Goal: Task Accomplishment & Management: Use online tool/utility

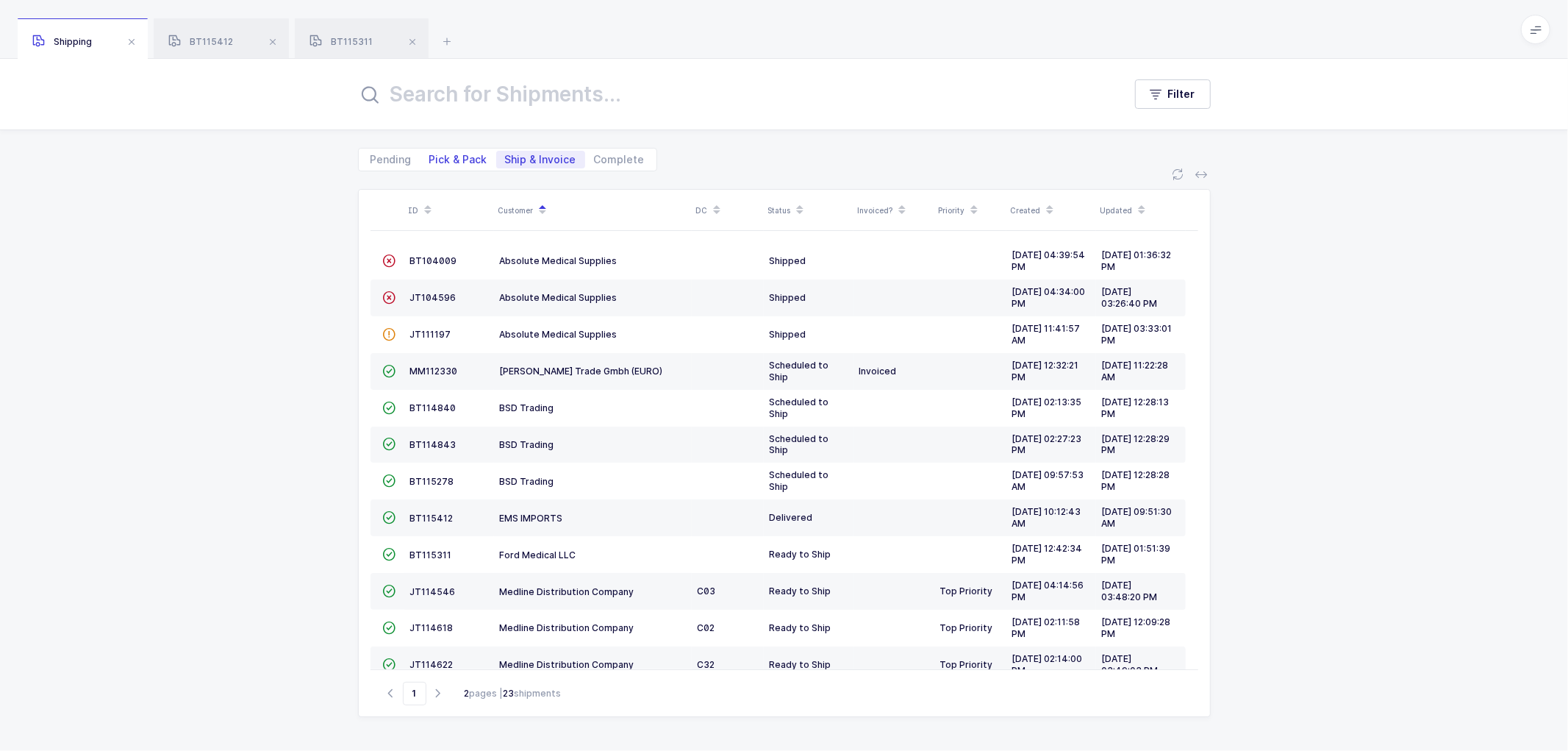
click at [468, 158] on span "Pick & Pack" at bounding box center [458, 159] width 58 height 10
click at [430, 158] on input "Pick & Pack" at bounding box center [425, 155] width 9 height 9
radio input "true"
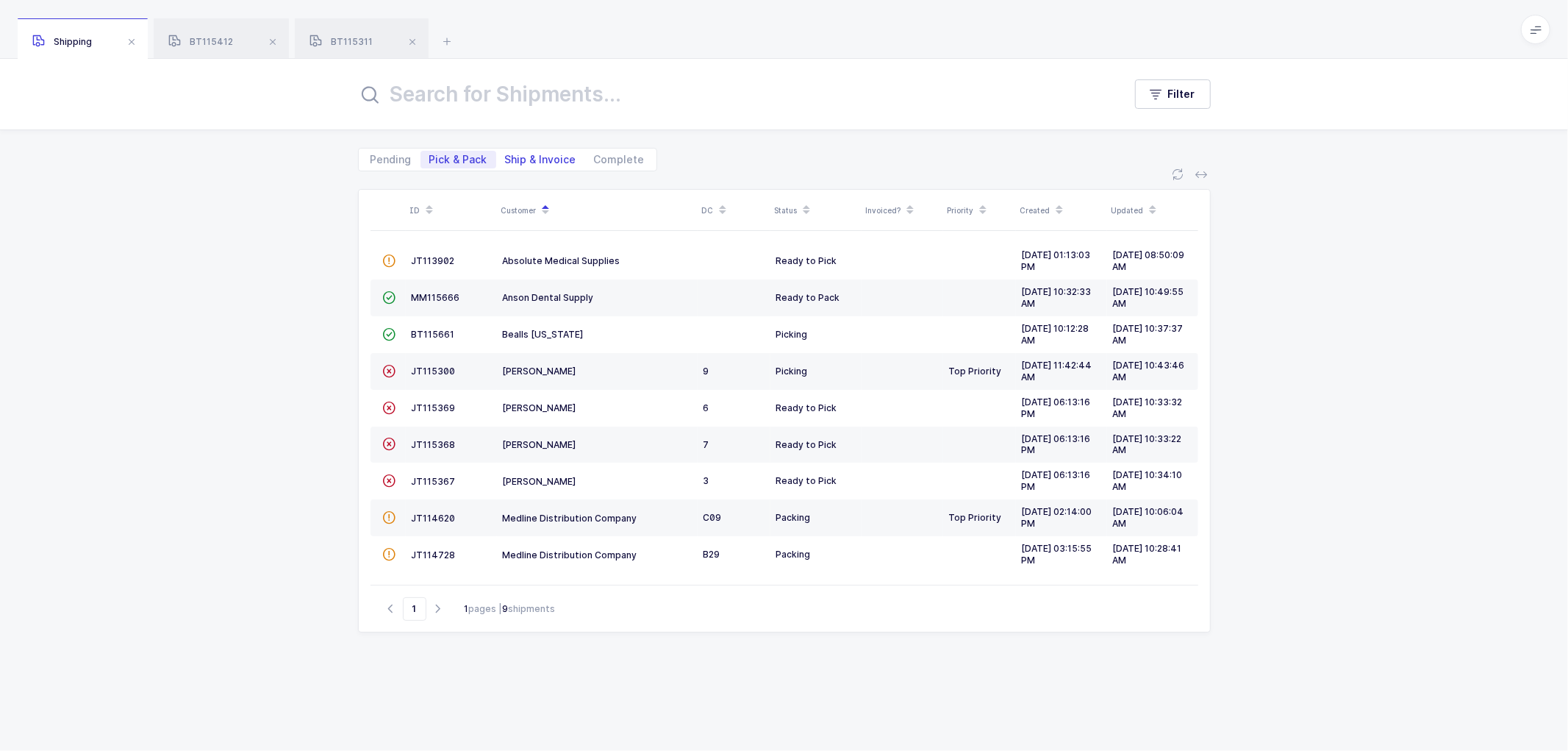
click at [529, 151] on span "Ship & Invoice" at bounding box center [541, 159] width 89 height 18
click at [506, 151] on input "Ship & Invoice" at bounding box center [501, 155] width 9 height 9
radio input "true"
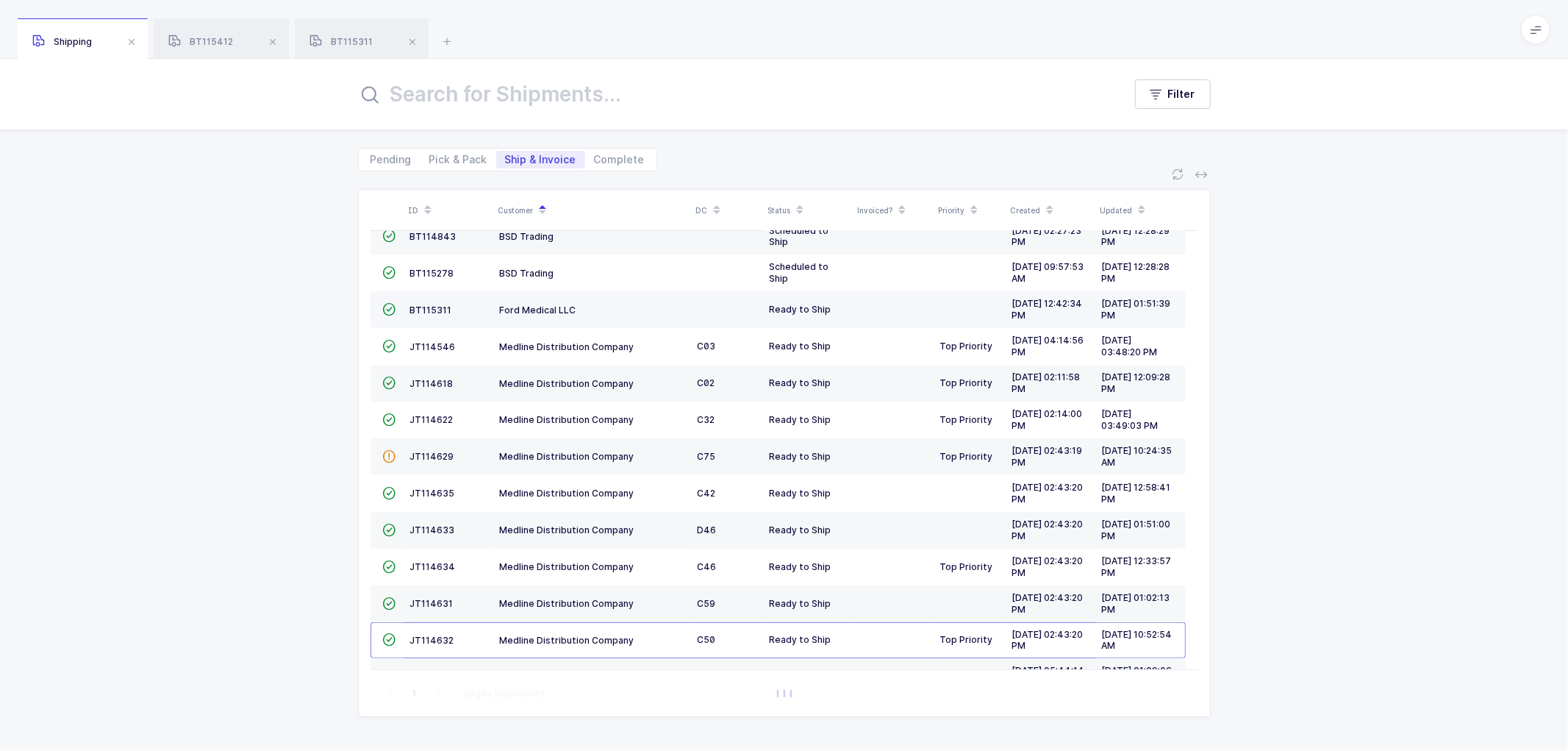
scroll to position [322, 0]
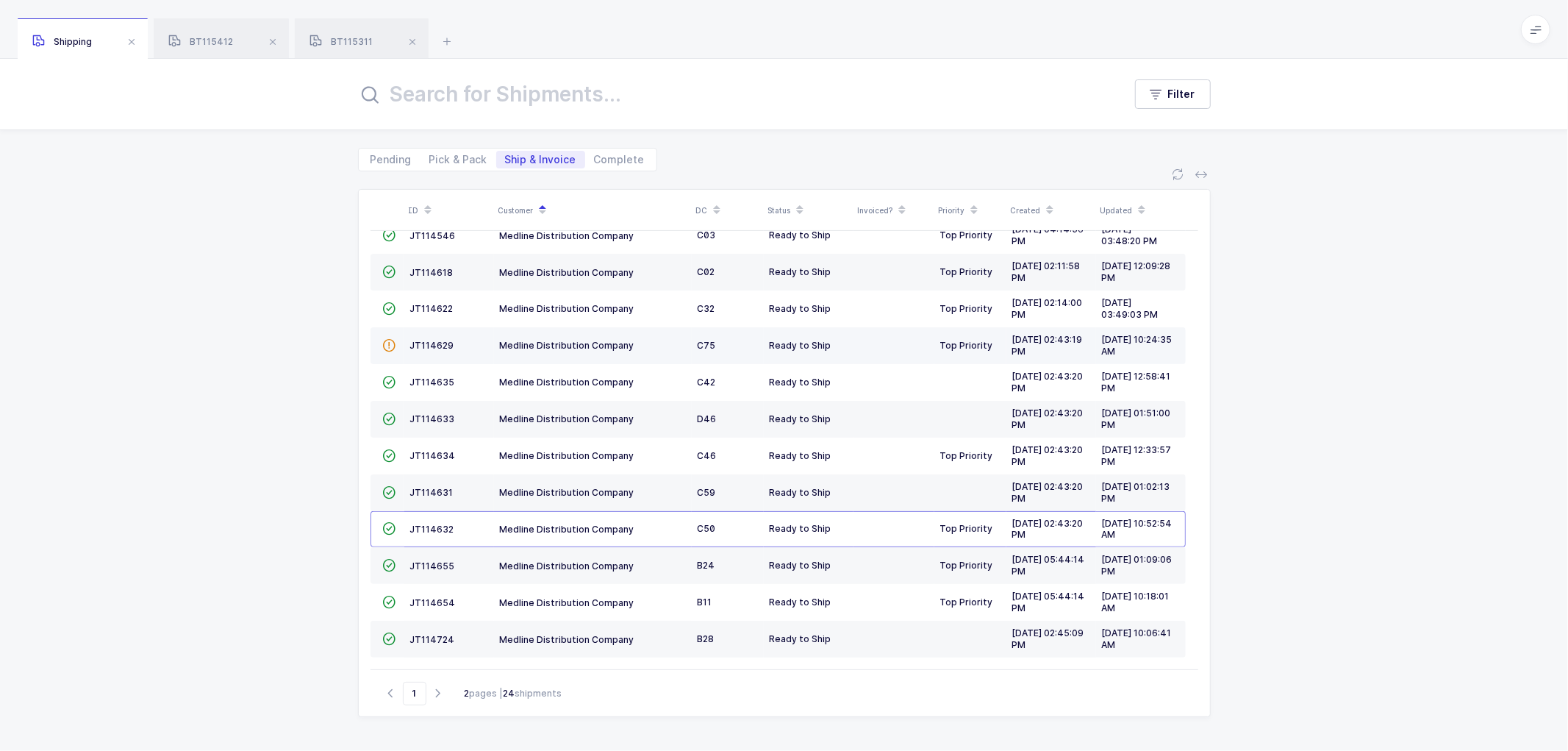
click at [431, 336] on td "JT114629" at bounding box center [449, 346] width 90 height 37
click at [428, 344] on span "JT114629" at bounding box center [432, 345] width 44 height 11
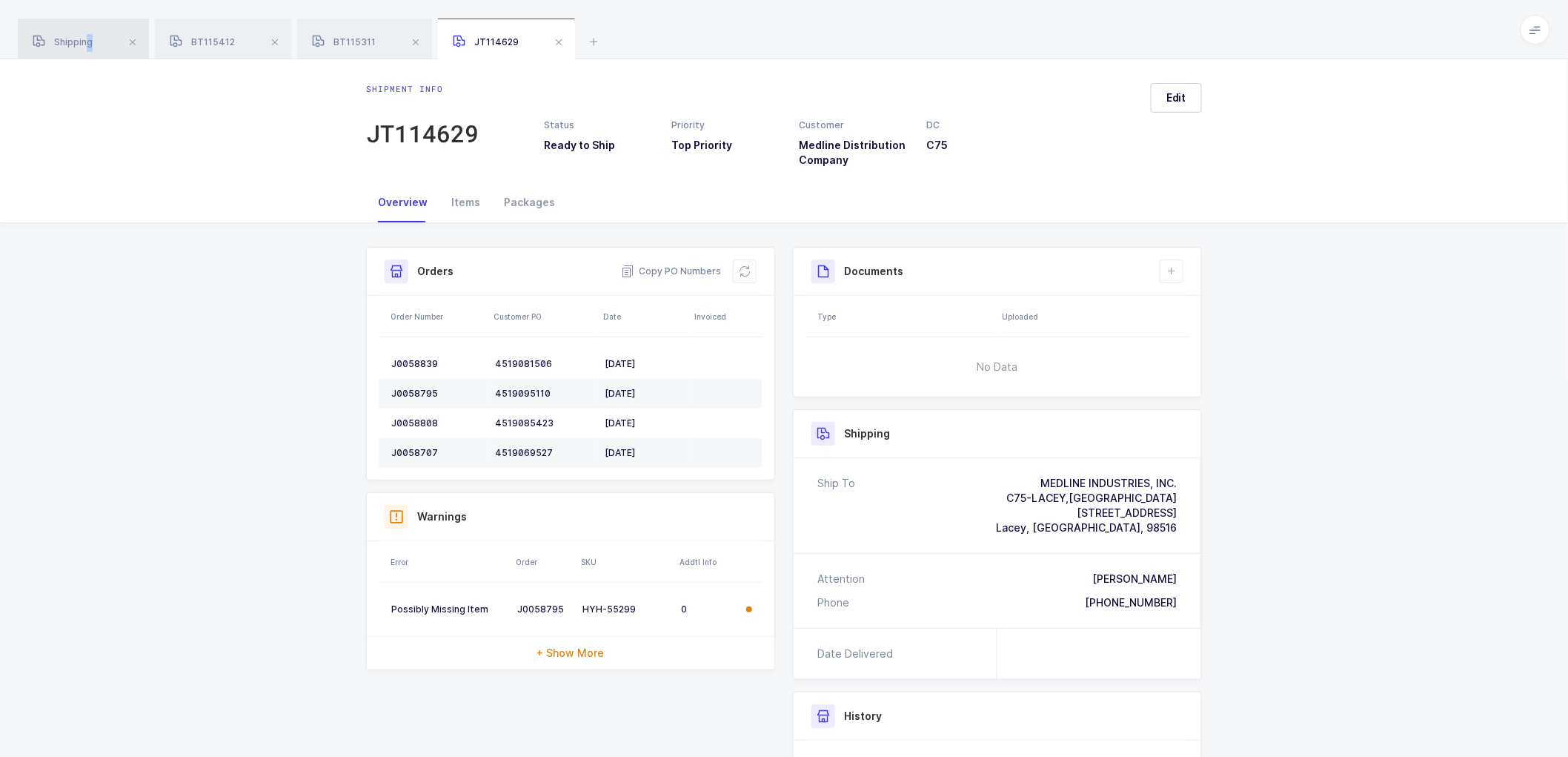
click at [87, 39] on span "Shipping" at bounding box center [63, 42] width 60 height 11
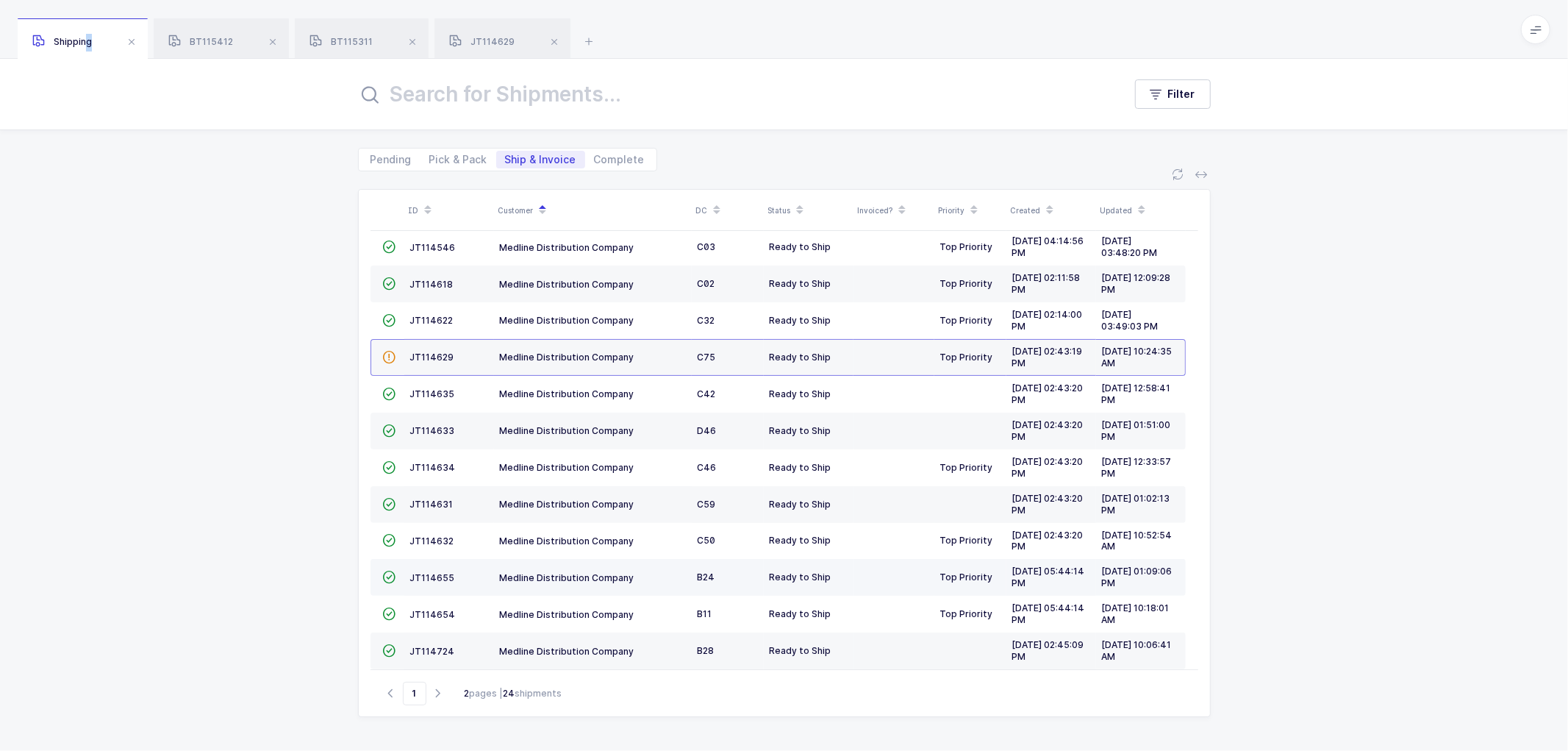
scroll to position [322, 0]
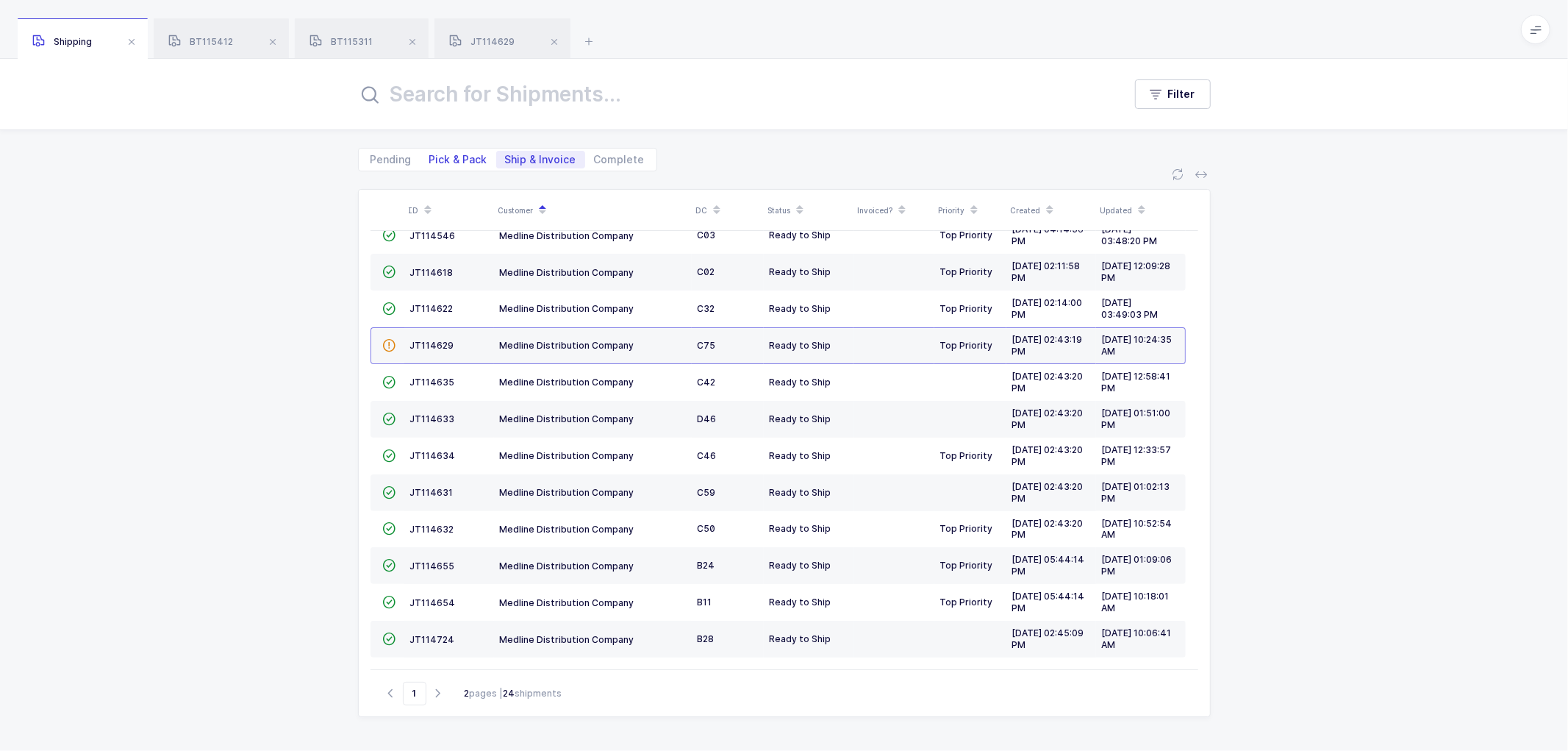
click at [458, 155] on span "Pick & Pack" at bounding box center [458, 159] width 58 height 10
click at [430, 155] on input "Pick & Pack" at bounding box center [425, 155] width 9 height 9
radio input "true"
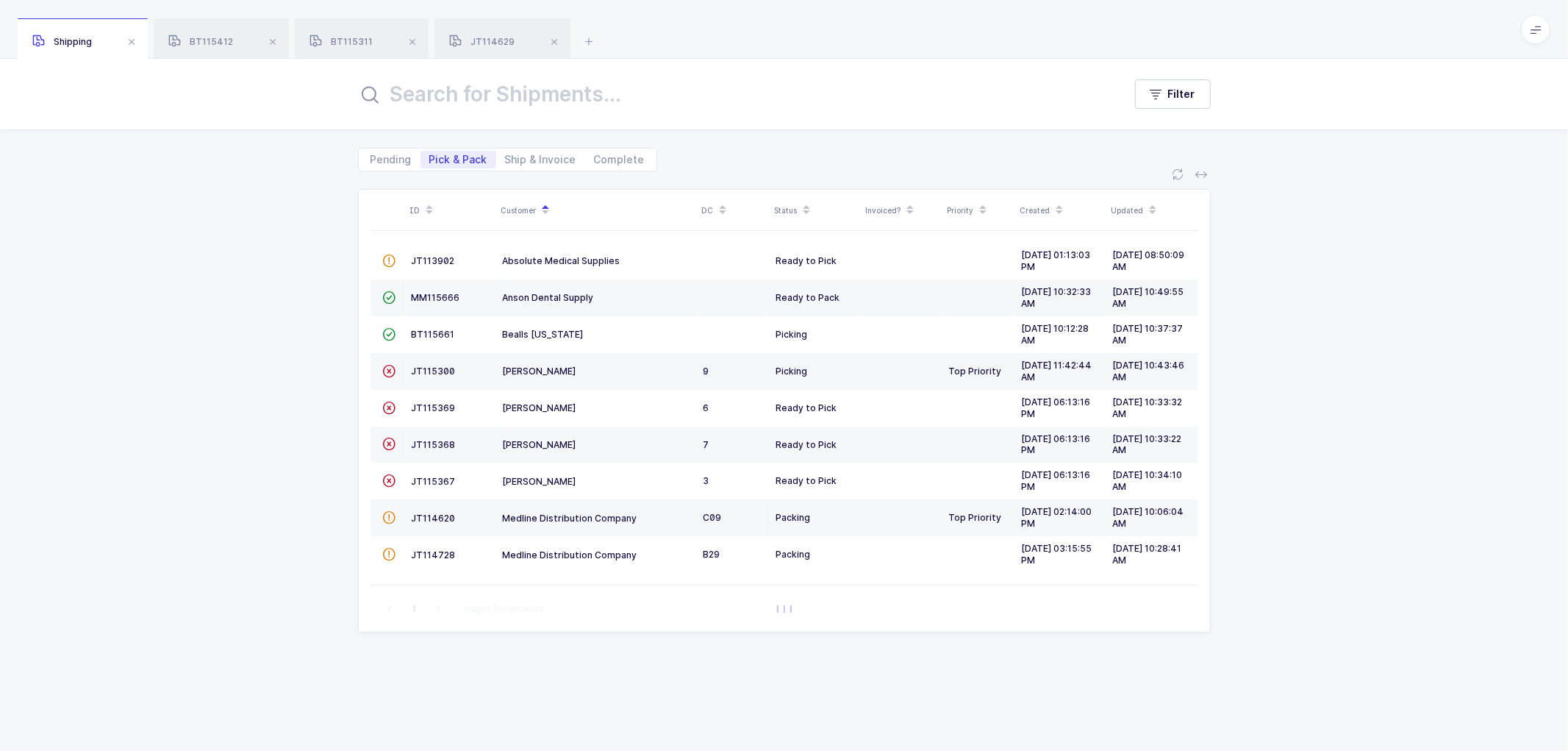
scroll to position [0, 0]
click at [531, 157] on span "Ship & Invoice" at bounding box center [541, 159] width 71 height 10
click at [506, 157] on input "Ship & Invoice" at bounding box center [501, 155] width 9 height 9
radio input "true"
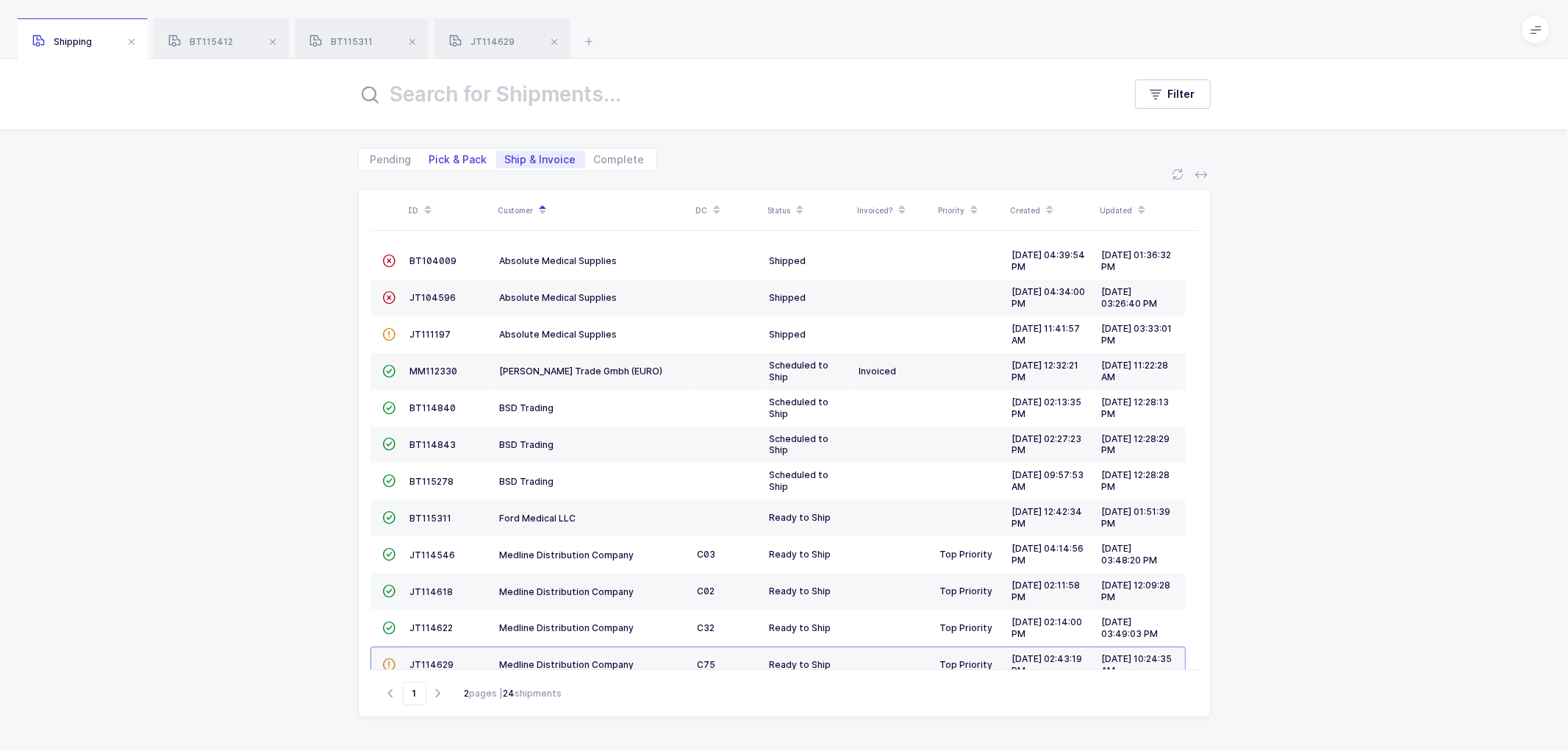
click at [460, 164] on span "Pick & Pack" at bounding box center [458, 159] width 58 height 10
click at [430, 160] on input "Pick & Pack" at bounding box center [425, 155] width 9 height 9
radio input "true"
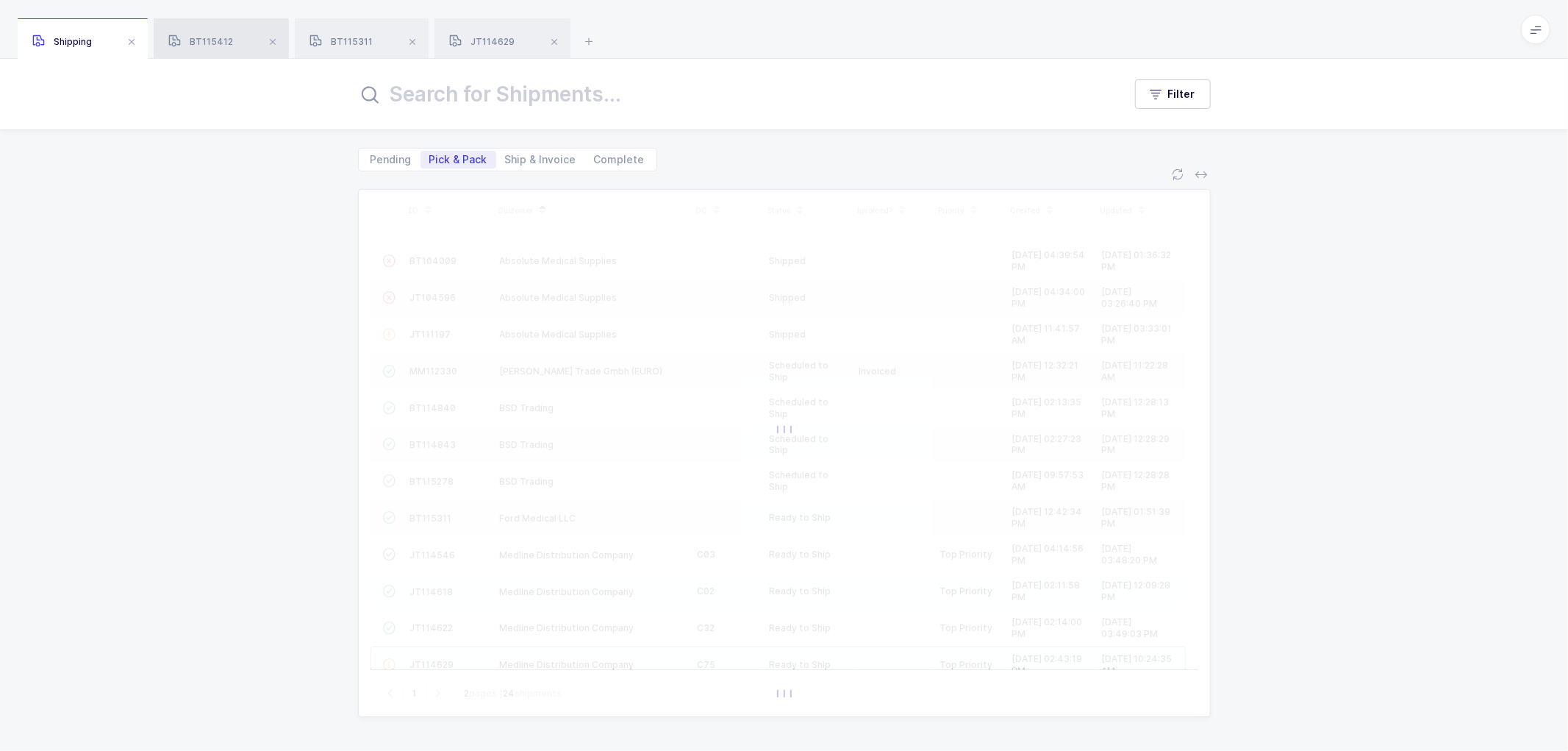
click at [206, 33] on div "BT115412" at bounding box center [221, 39] width 135 height 41
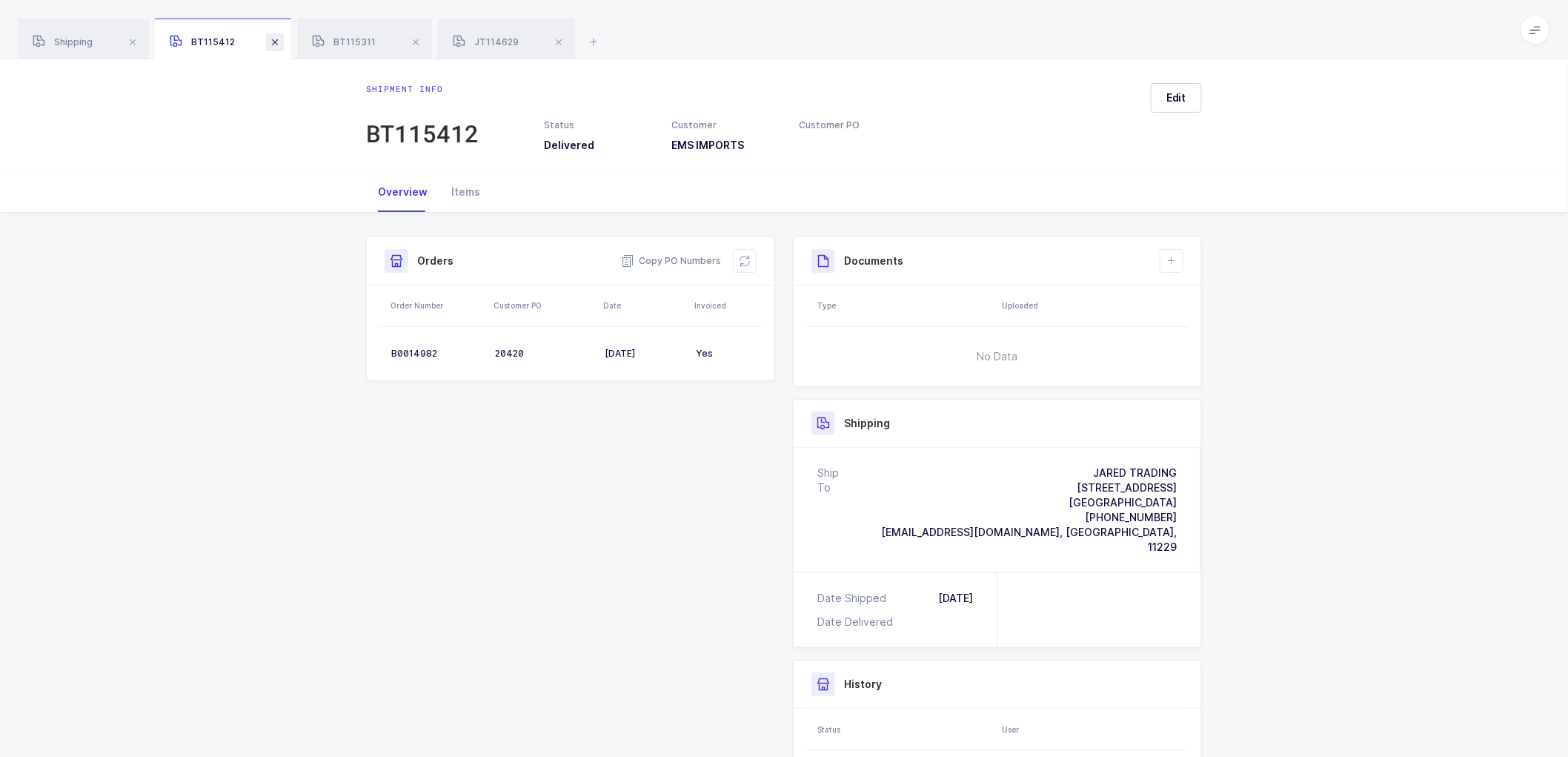
click at [272, 44] on span at bounding box center [275, 42] width 18 height 18
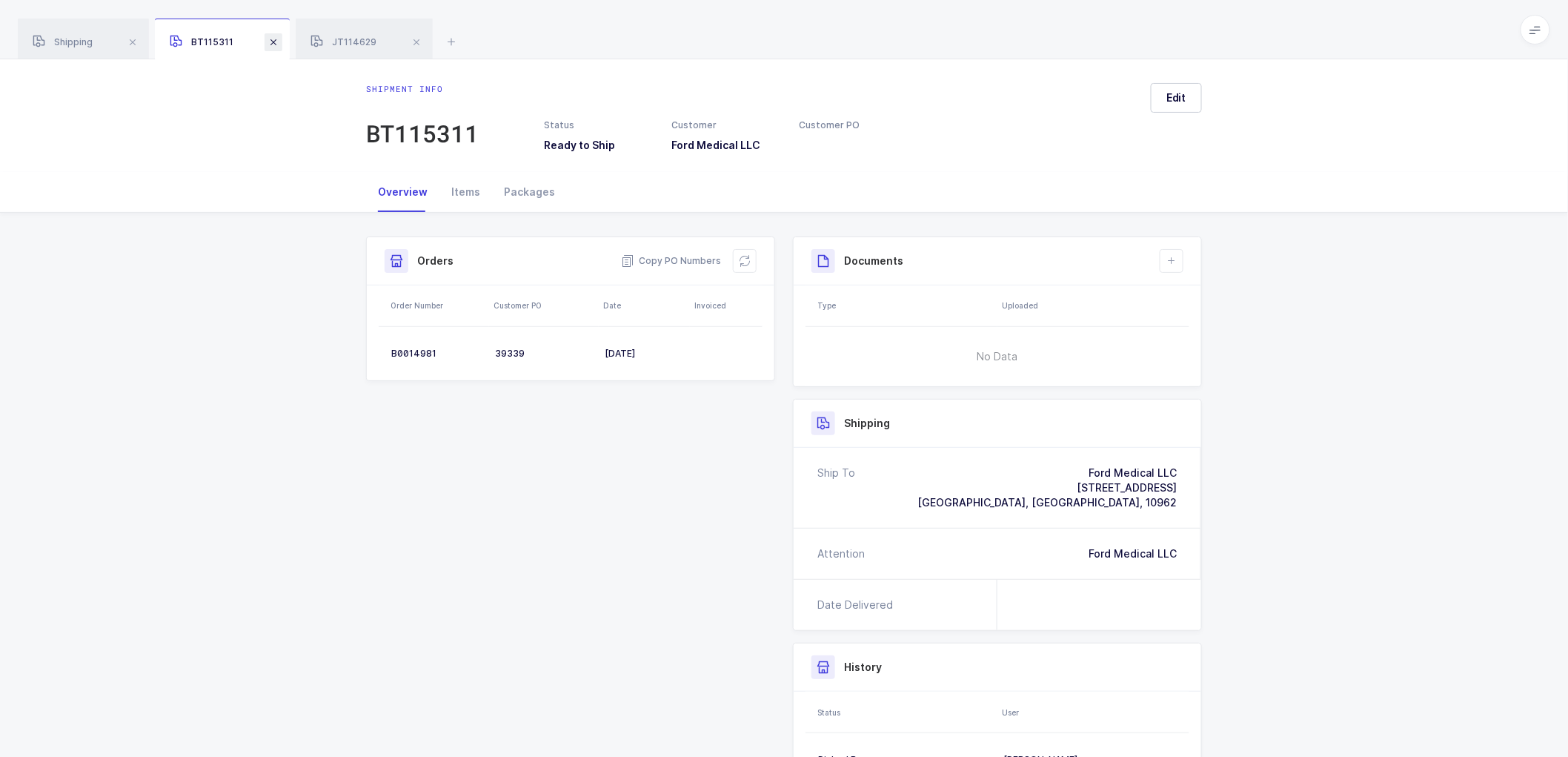
click at [277, 39] on span at bounding box center [273, 42] width 18 height 18
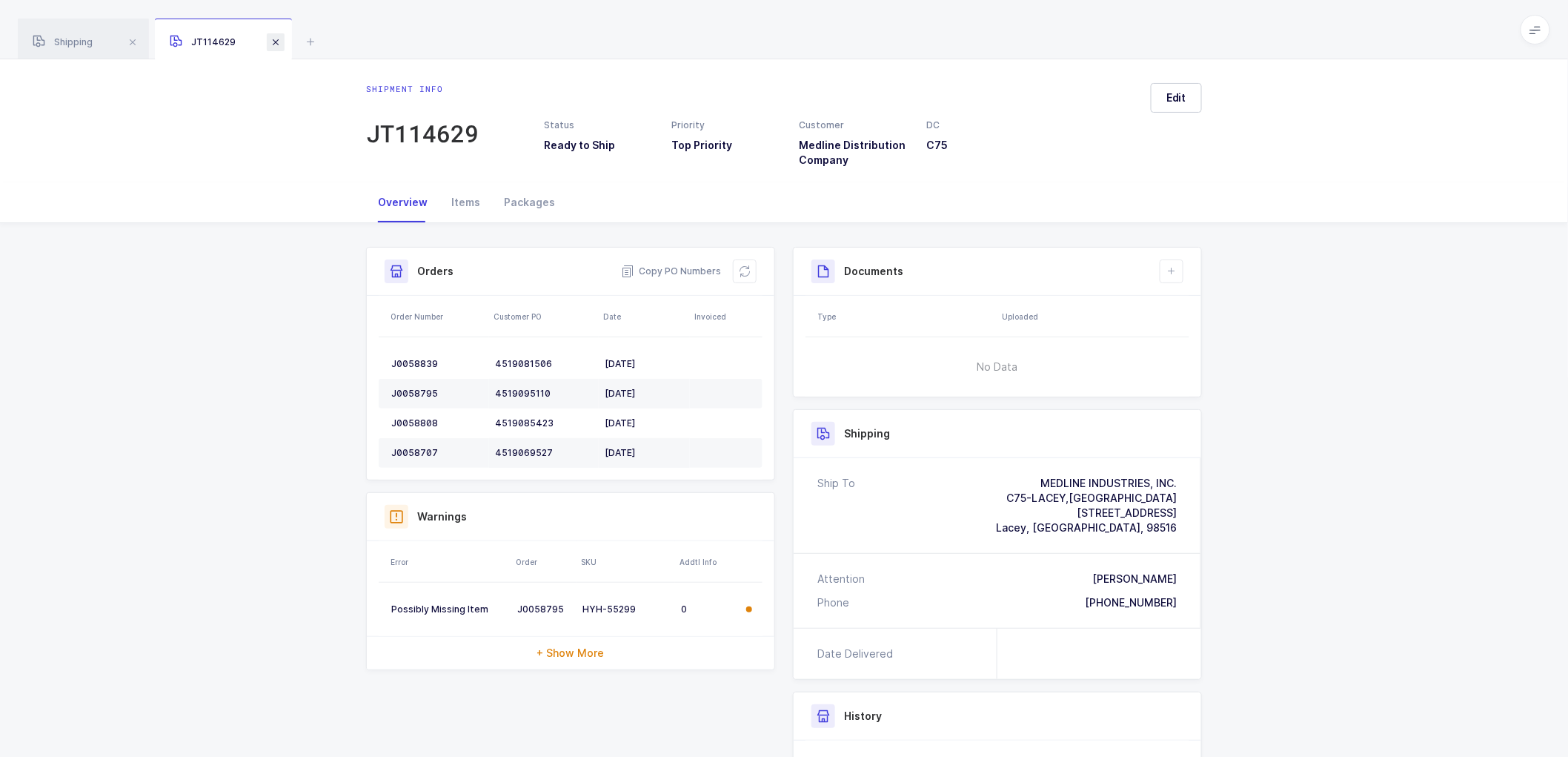
click at [276, 42] on span at bounding box center [276, 42] width 18 height 18
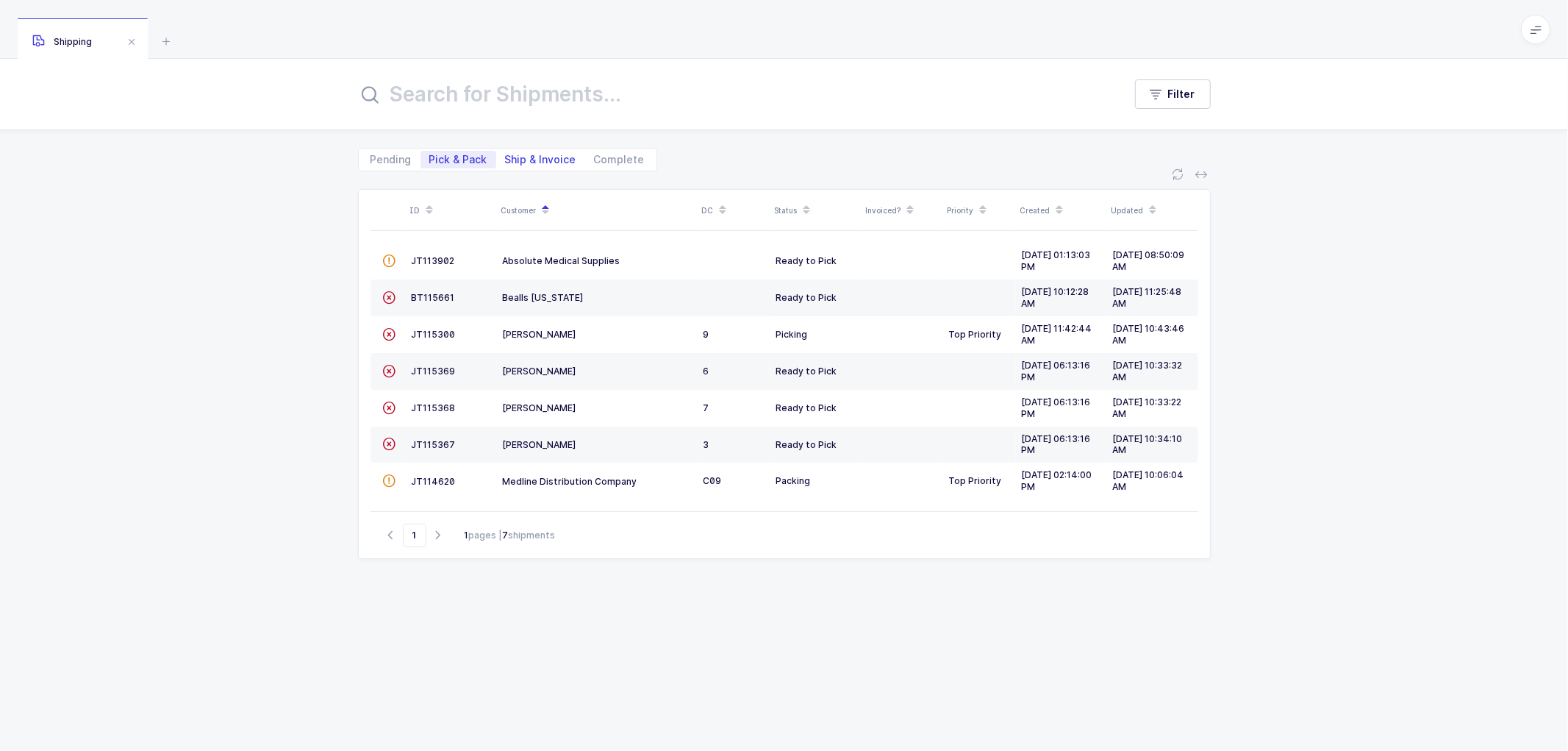
click at [531, 156] on span "Ship & Invoice" at bounding box center [541, 159] width 71 height 10
click at [506, 156] on input "Ship & Invoice" at bounding box center [501, 155] width 9 height 9
radio input "true"
radio input "false"
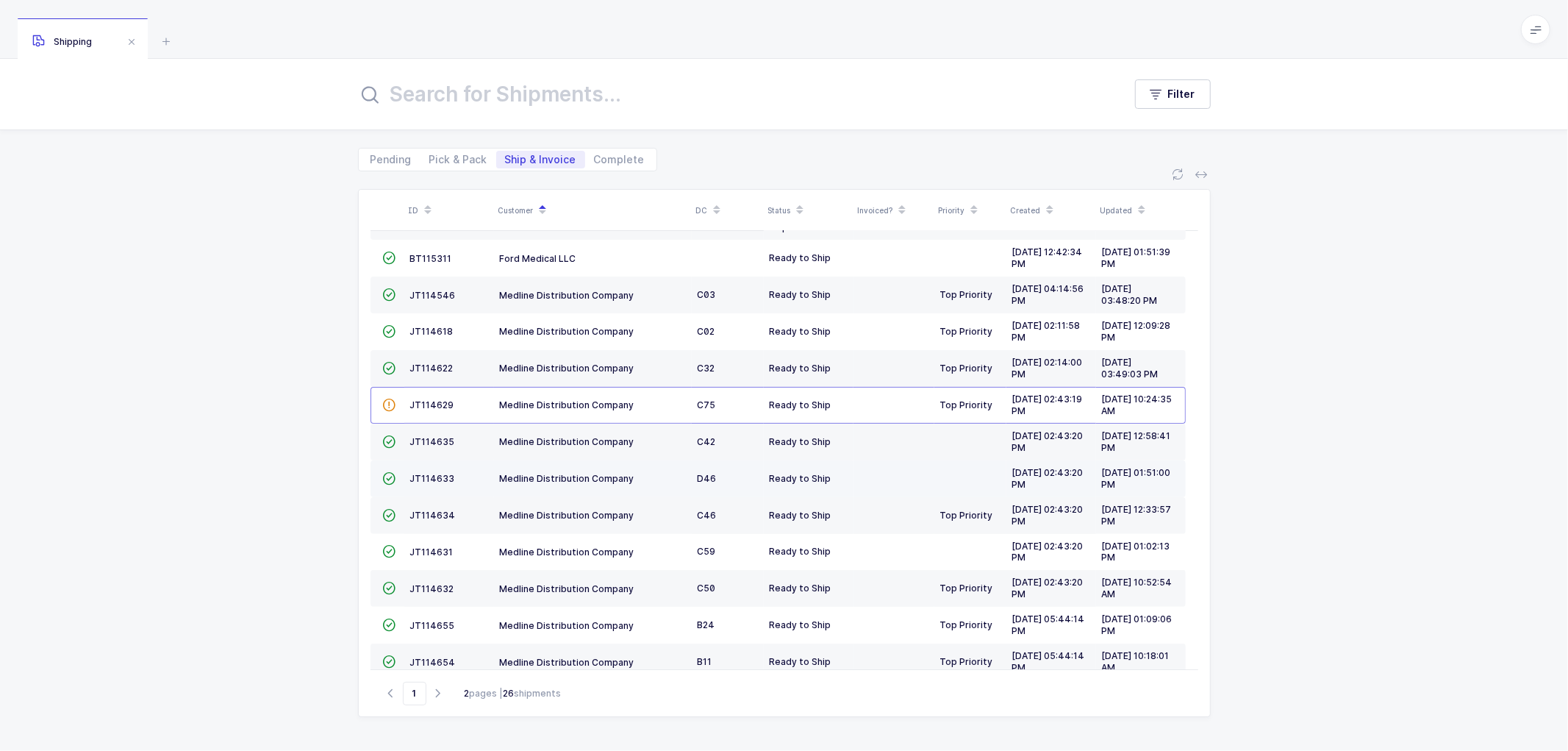
scroll to position [322, 0]
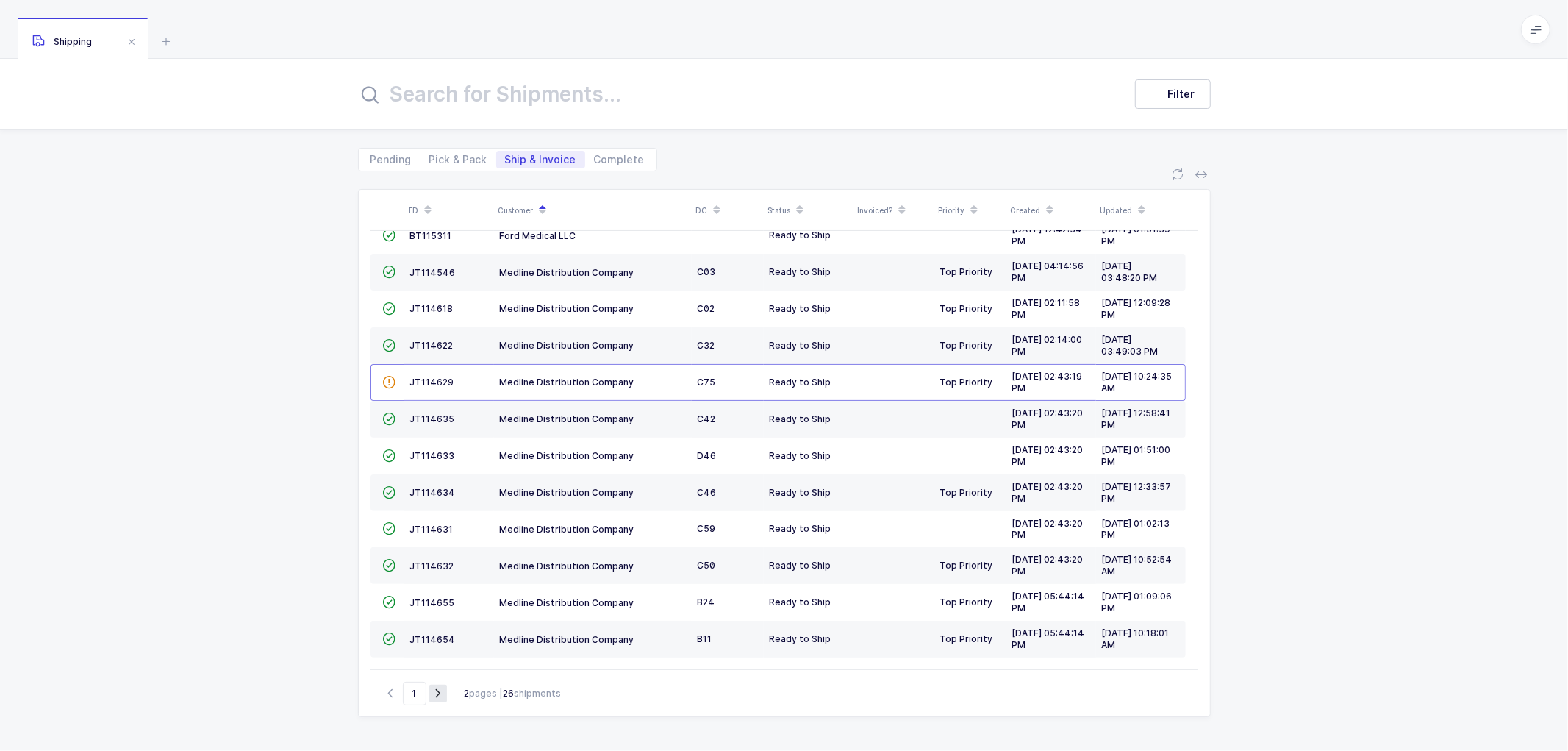
click at [432, 693] on icon "button" at bounding box center [438, 693] width 18 height 11
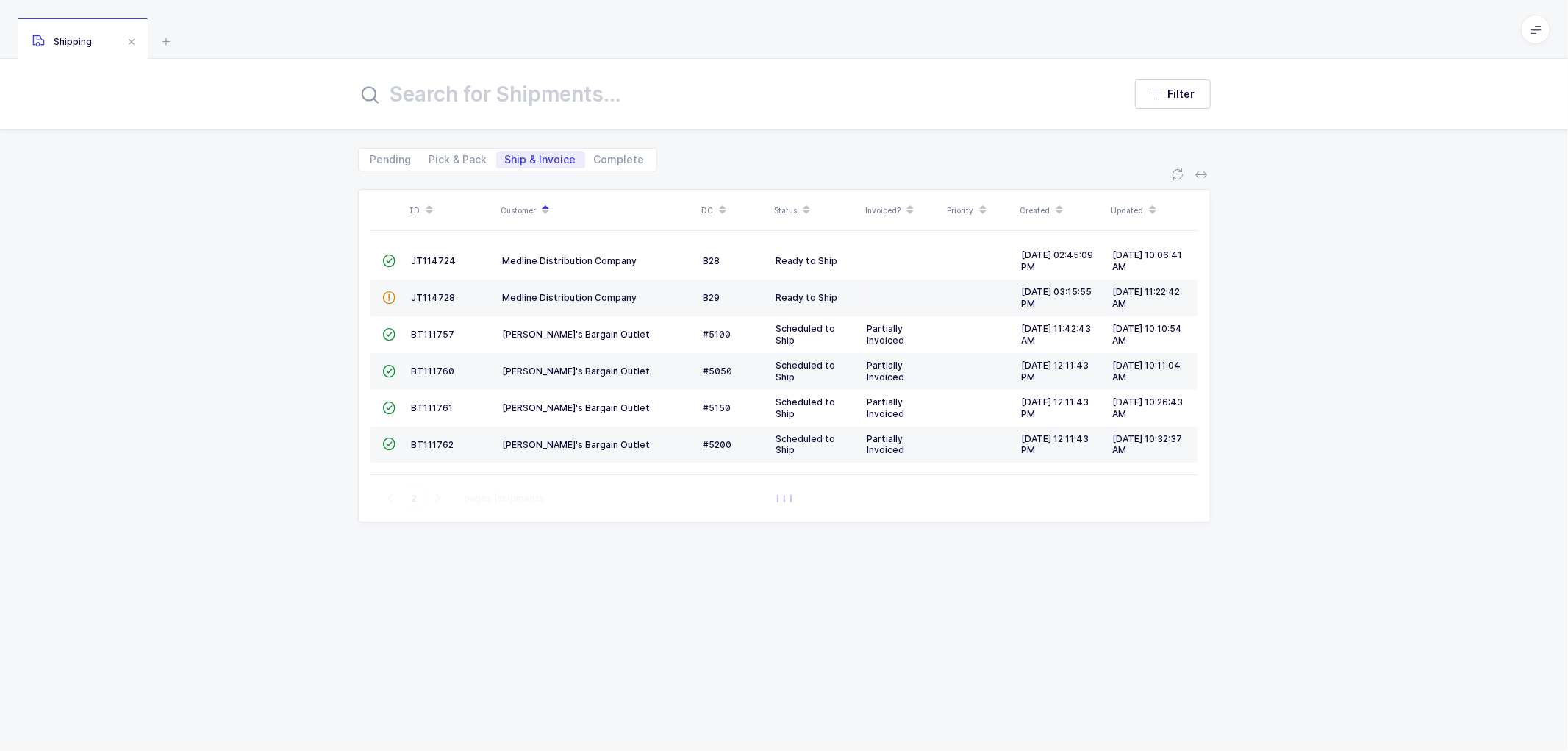
scroll to position [0, 0]
click at [387, 493] on icon "button" at bounding box center [391, 498] width 18 height 11
type input "1"
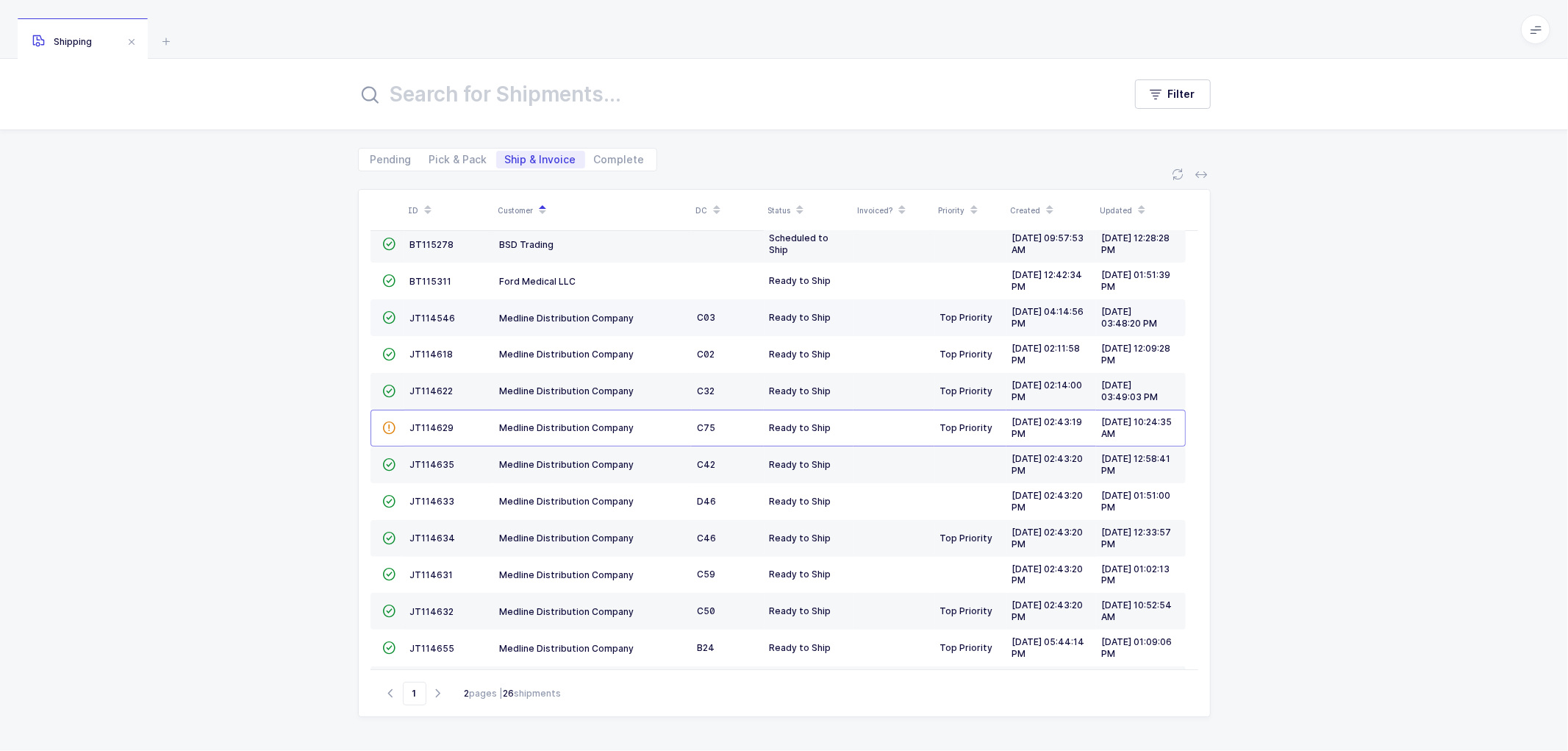
scroll to position [322, 0]
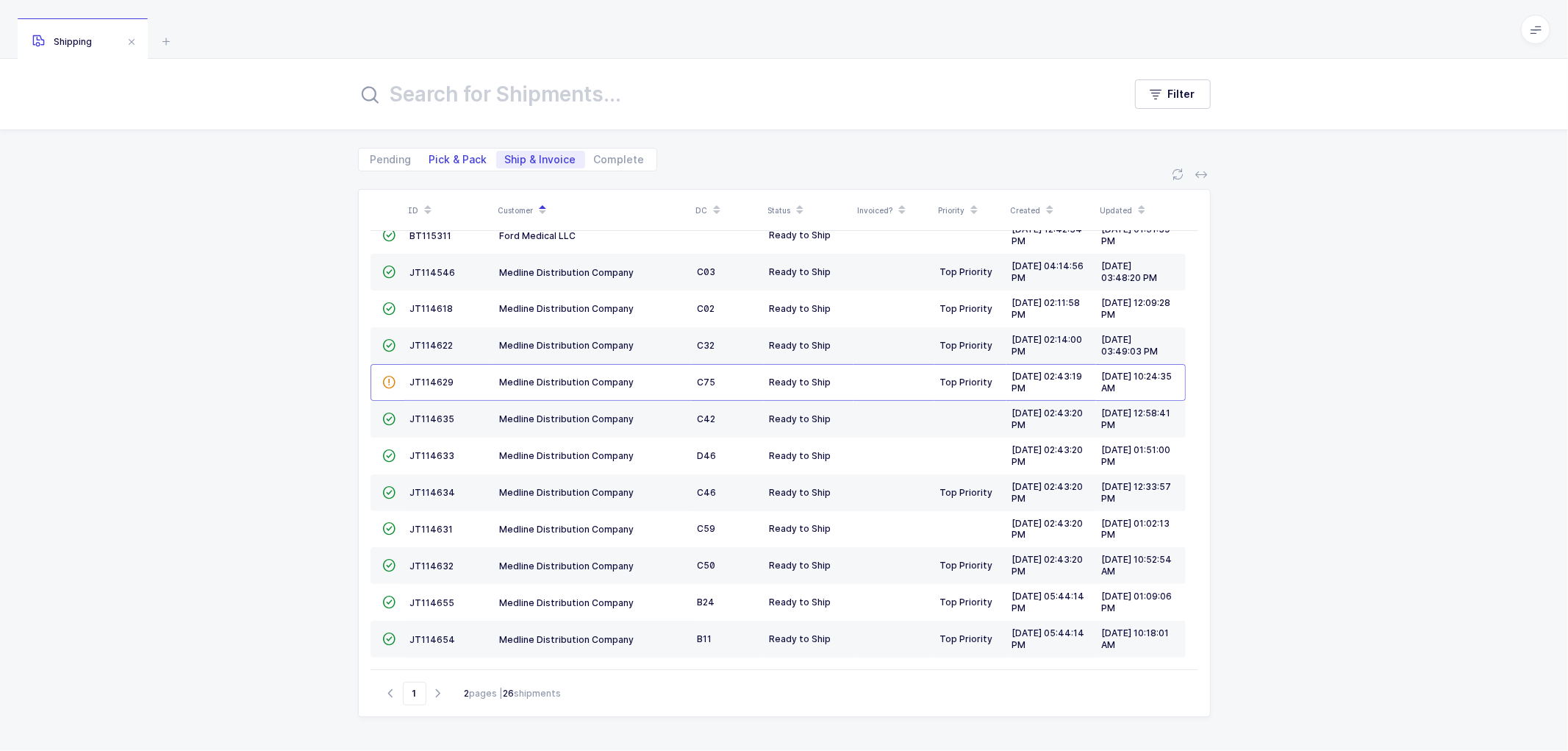
click at [465, 154] on span "Pick & Pack" at bounding box center [458, 159] width 58 height 10
click at [430, 154] on input "Pick & Pack" at bounding box center [425, 155] width 9 height 9
radio input "true"
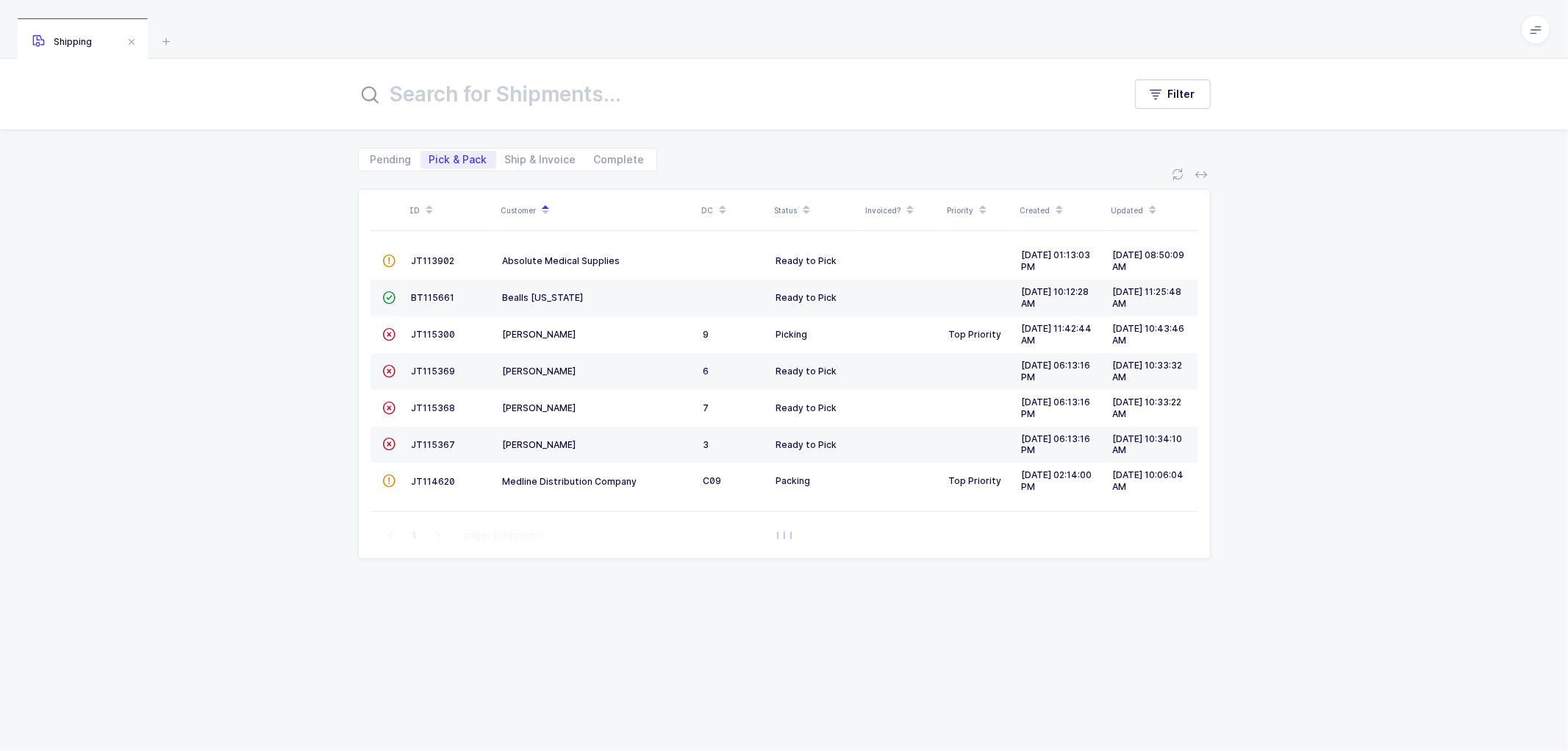
scroll to position [0, 0]
click at [529, 158] on span "Ship & Invoice" at bounding box center [541, 159] width 71 height 10
click at [506, 158] on input "Ship & Invoice" at bounding box center [501, 155] width 9 height 9
radio input "true"
radio input "false"
